Goal: Task Accomplishment & Management: Use online tool/utility

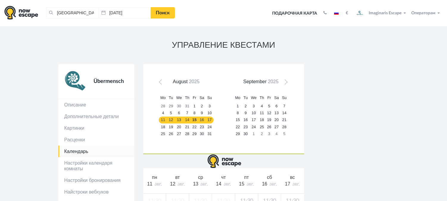
scroll to position [157, 0]
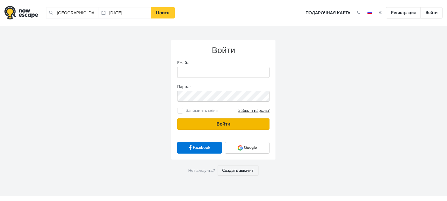
type input "anatoly@imaginaris.ee"
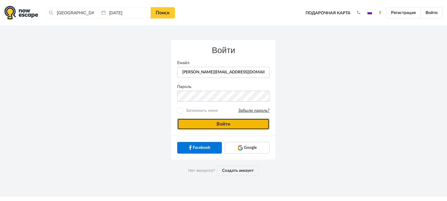
click at [255, 126] on button "Войти" at bounding box center [223, 123] width 92 height 11
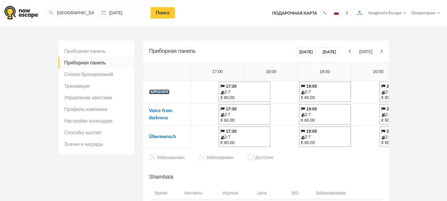
click at [165, 89] on link "Shambala" at bounding box center [159, 91] width 20 height 5
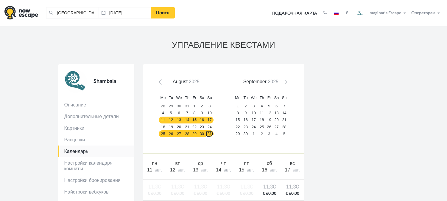
click at [207, 133] on link "31" at bounding box center [210, 133] width 8 height 7
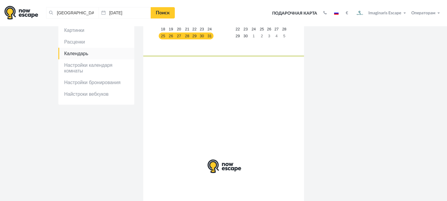
scroll to position [100, 0]
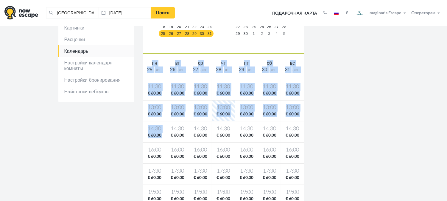
drag, startPoint x: 169, startPoint y: 144, endPoint x: 168, endPoint y: 129, distance: 15.2
click at [168, 129] on div "Prev [DATE] Mo Tu We Th Fr Sa Su 28 29 30 31 1 2 3 4 5 6 7 8 9 10 11 12 13 14 1…" at bounding box center [223, 141] width 161 height 354
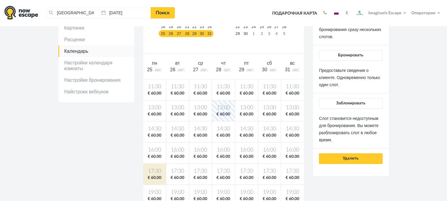
drag, startPoint x: 358, startPoint y: 58, endPoint x: 416, endPoint y: 62, distance: 57.9
click at [416, 62] on section "УПРАВЛЕНИЕ КВЕСТАМИ [GEOGRAPHIC_DATA] Описание Дополнительные детали Картинки Р…" at bounding box center [223, 125] width 447 height 399
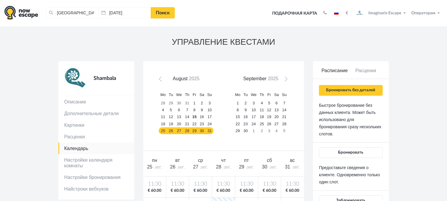
scroll to position [0, 0]
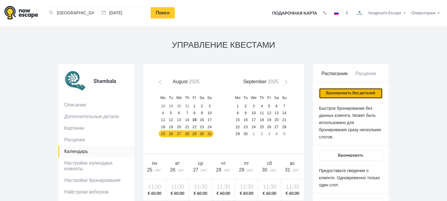
click at [371, 95] on button "Бронировать без деталей" at bounding box center [350, 93] width 63 height 11
